Goal: Task Accomplishment & Management: Manage account settings

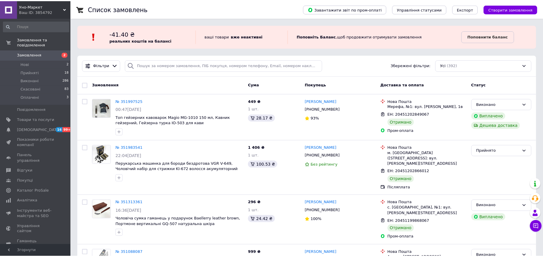
scroll to position [30, 0]
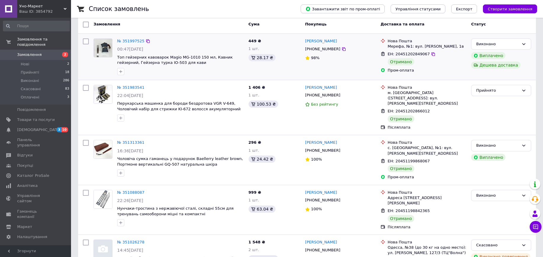
scroll to position [30, 0]
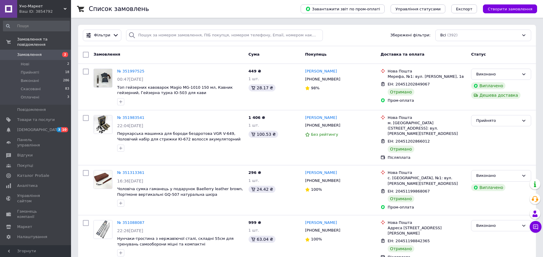
click at [45, 52] on span "Замовлення" at bounding box center [36, 54] width 38 height 5
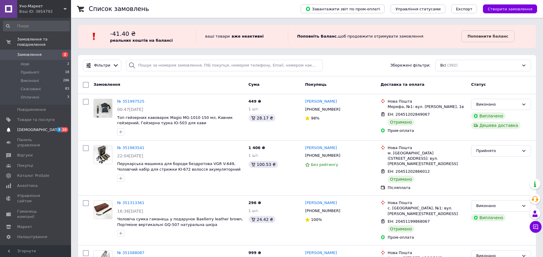
click at [31, 127] on span "[DEMOGRAPHIC_DATA]" at bounding box center [39, 129] width 44 height 5
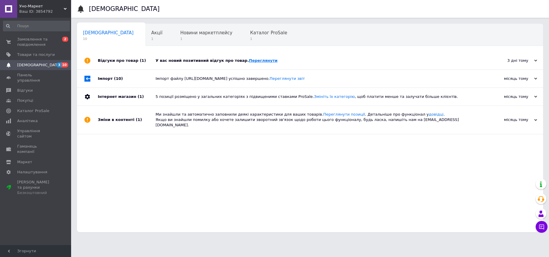
click at [249, 58] on div "У вас новий позитивний відгук про товар. Переглянути" at bounding box center [316, 61] width 322 height 18
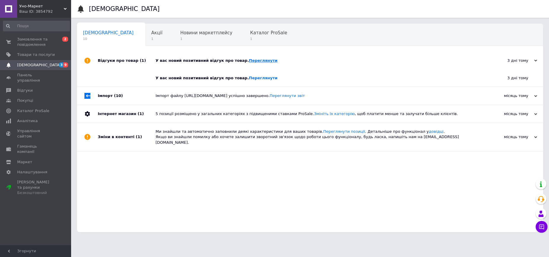
click at [249, 61] on link "Переглянути" at bounding box center [263, 60] width 29 height 4
